Goal: Information Seeking & Learning: Learn about a topic

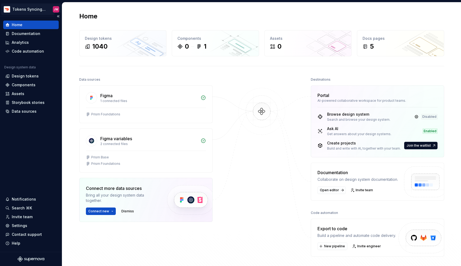
click at [39, 11] on html "Tokens Syncing Test JW Home Documentation Analytics Code automation Design syst…" at bounding box center [230, 133] width 461 height 266
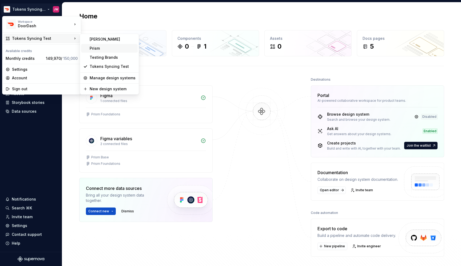
click at [91, 49] on div "Prism" at bounding box center [113, 48] width 46 height 5
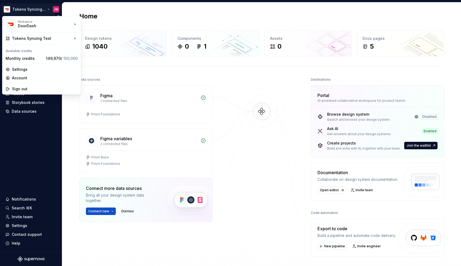
click at [40, 8] on html "Tokens Syncing Test JW Home Documentation Analytics Code automation Design syst…" at bounding box center [230, 133] width 461 height 266
click at [31, 41] on div "Tokens Syncing Test" at bounding box center [42, 38] width 60 height 5
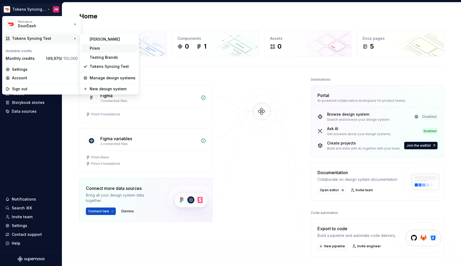
click at [100, 47] on div "Prism" at bounding box center [113, 48] width 46 height 5
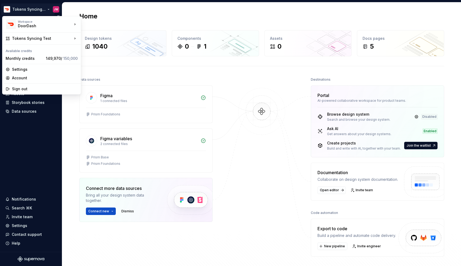
click at [45, 9] on html "Tokens Syncing Test JW Home Documentation Analytics Code automation Design syst…" at bounding box center [230, 133] width 461 height 266
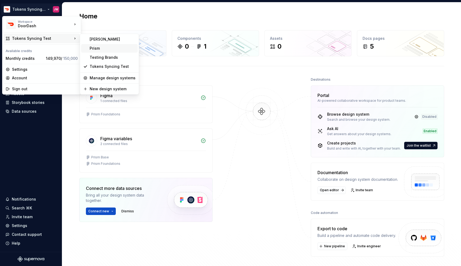
click at [98, 48] on div "Prism" at bounding box center [113, 48] width 46 height 5
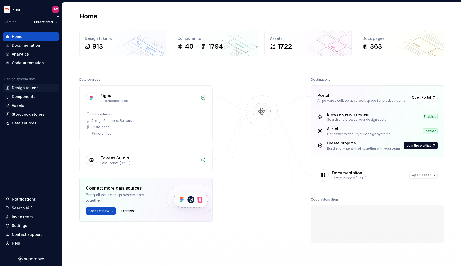
click at [29, 87] on div "Design tokens" at bounding box center [25, 87] width 27 height 5
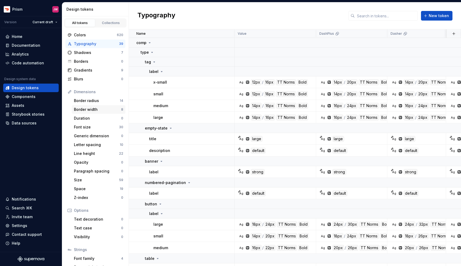
click at [91, 107] on div "Border width" at bounding box center [97, 109] width 47 height 5
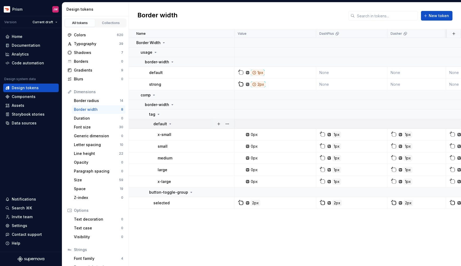
click at [183, 126] on div "default" at bounding box center [193, 123] width 81 height 5
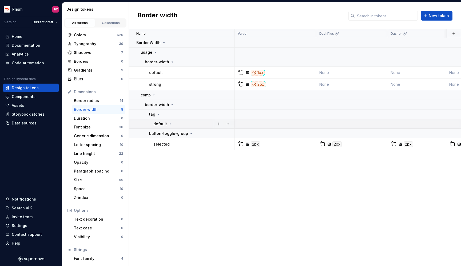
click at [183, 126] on div "default" at bounding box center [193, 123] width 81 height 5
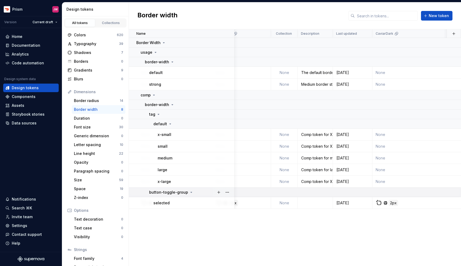
scroll to position [0, 344]
